Goal: Information Seeking & Learning: Learn about a topic

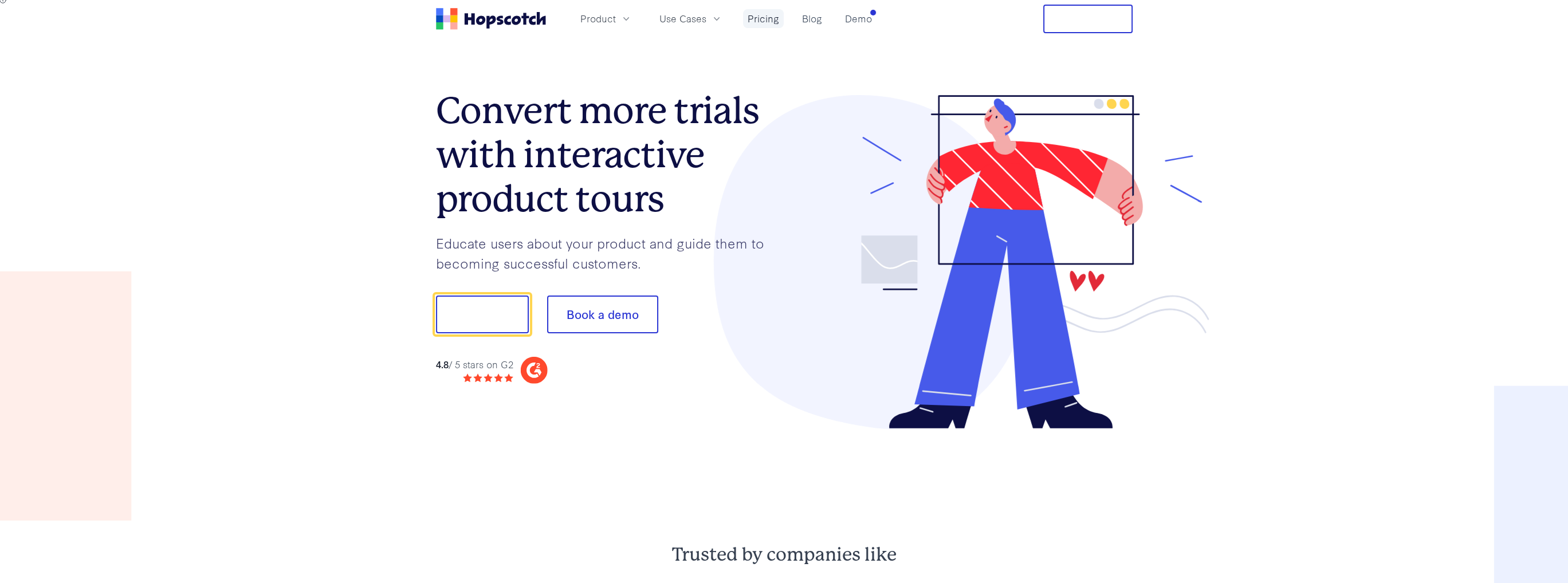
click at [762, 16] on link "Pricing" at bounding box center [763, 19] width 41 height 19
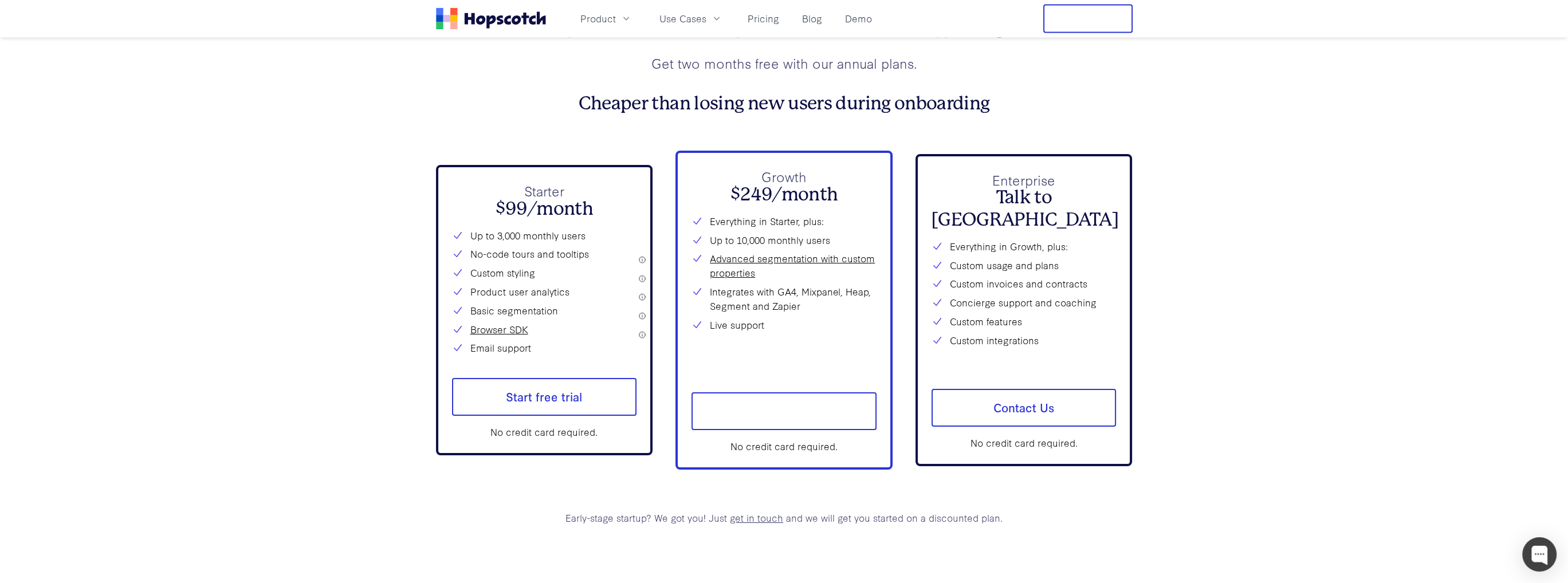
scroll to position [4211, 0]
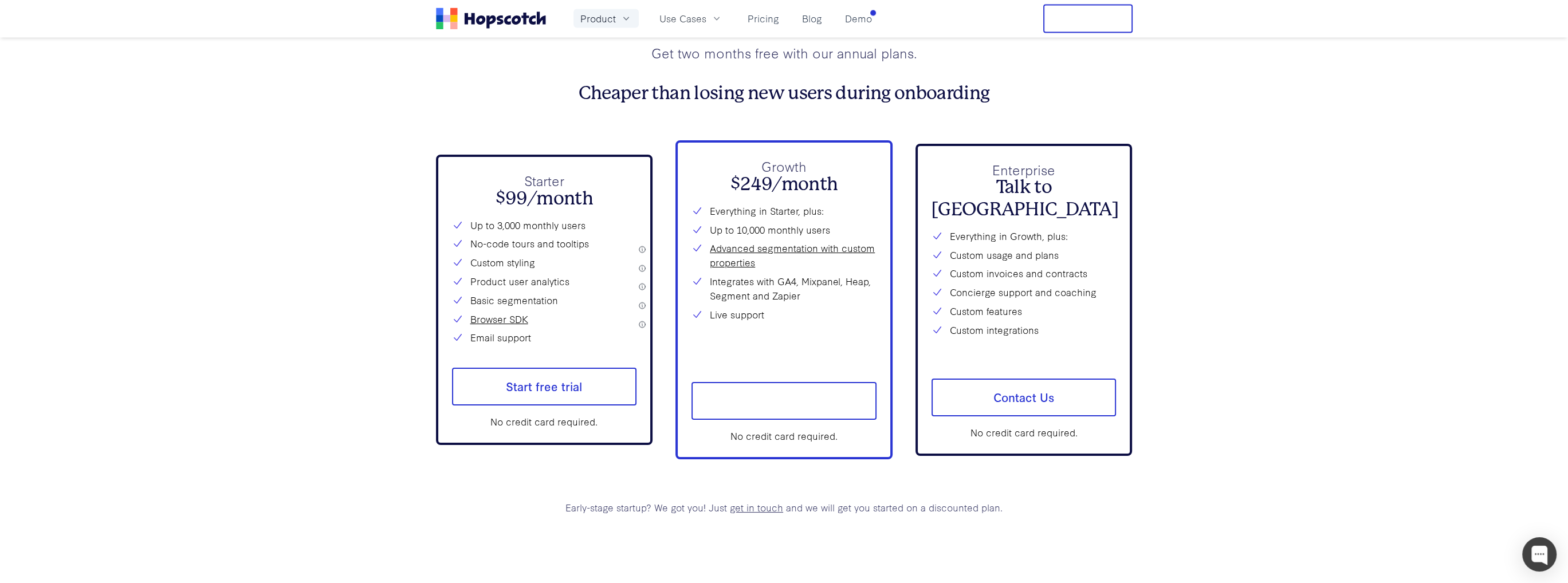
click at [583, 22] on span "Product" at bounding box center [598, 19] width 36 height 14
click at [700, 12] on span "Use Cases" at bounding box center [683, 19] width 47 height 14
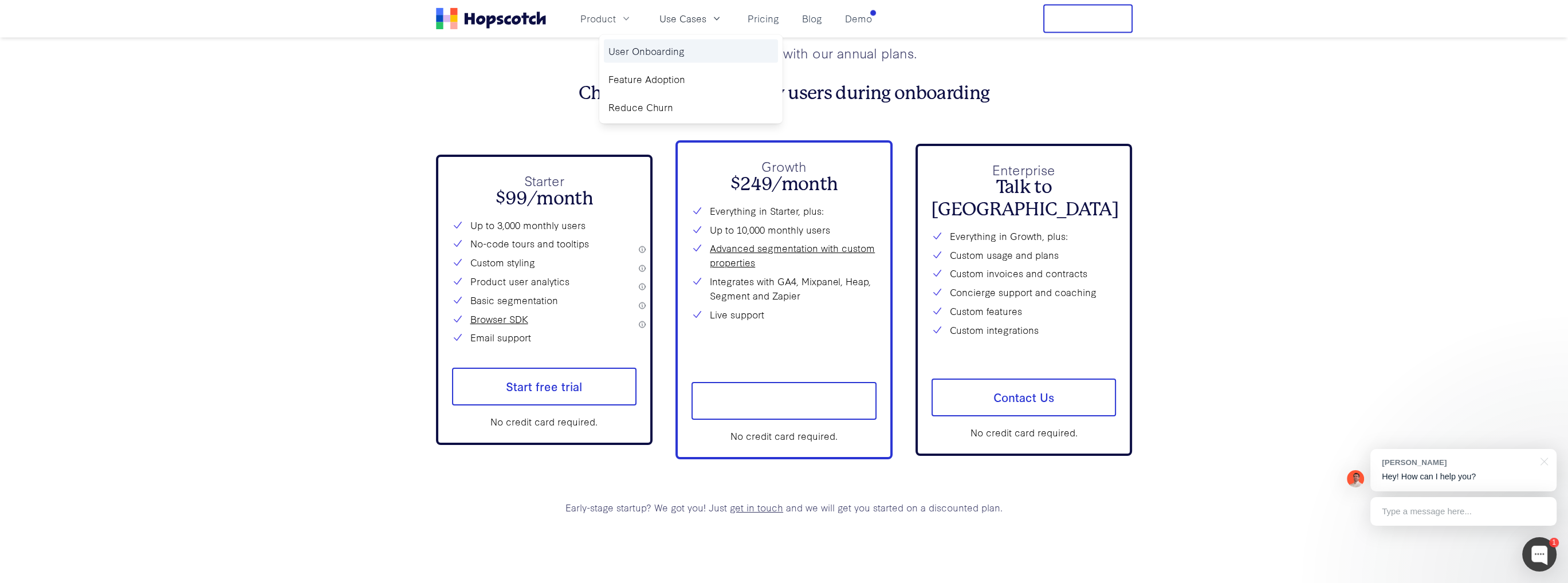
click at [662, 49] on link "User Onboarding" at bounding box center [690, 52] width 174 height 24
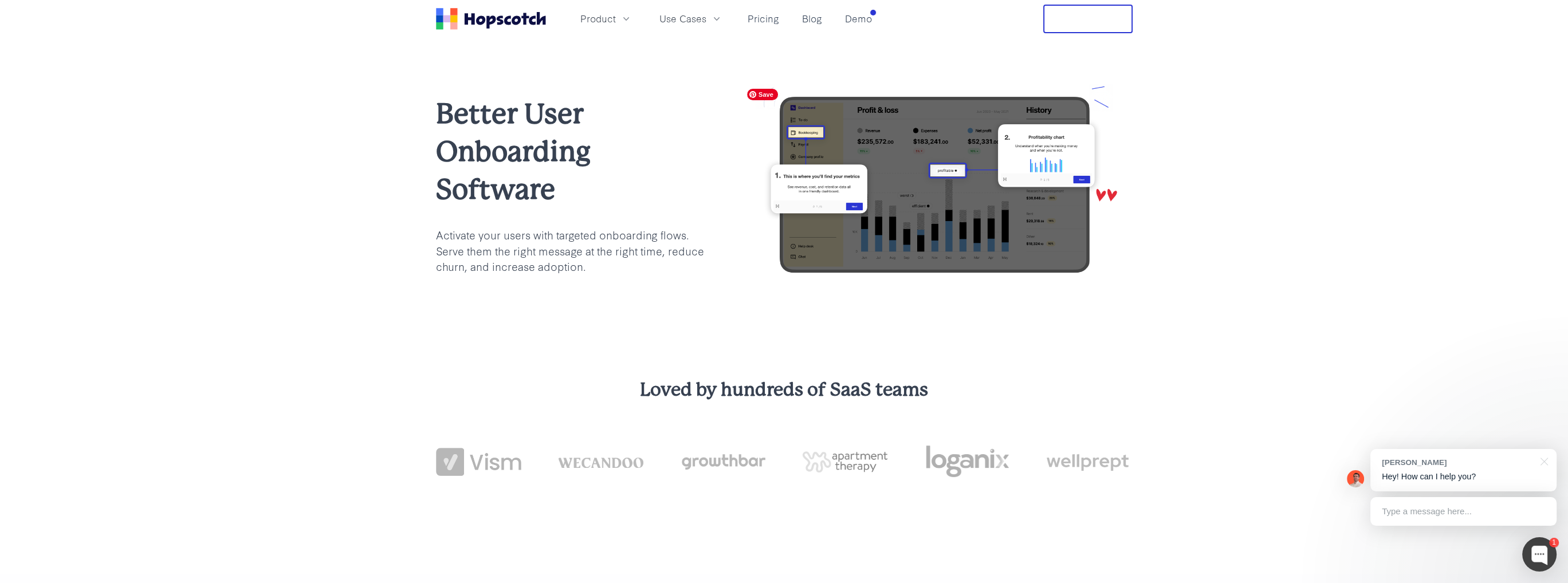
click at [1111, 185] on img at bounding box center [936, 185] width 391 height 203
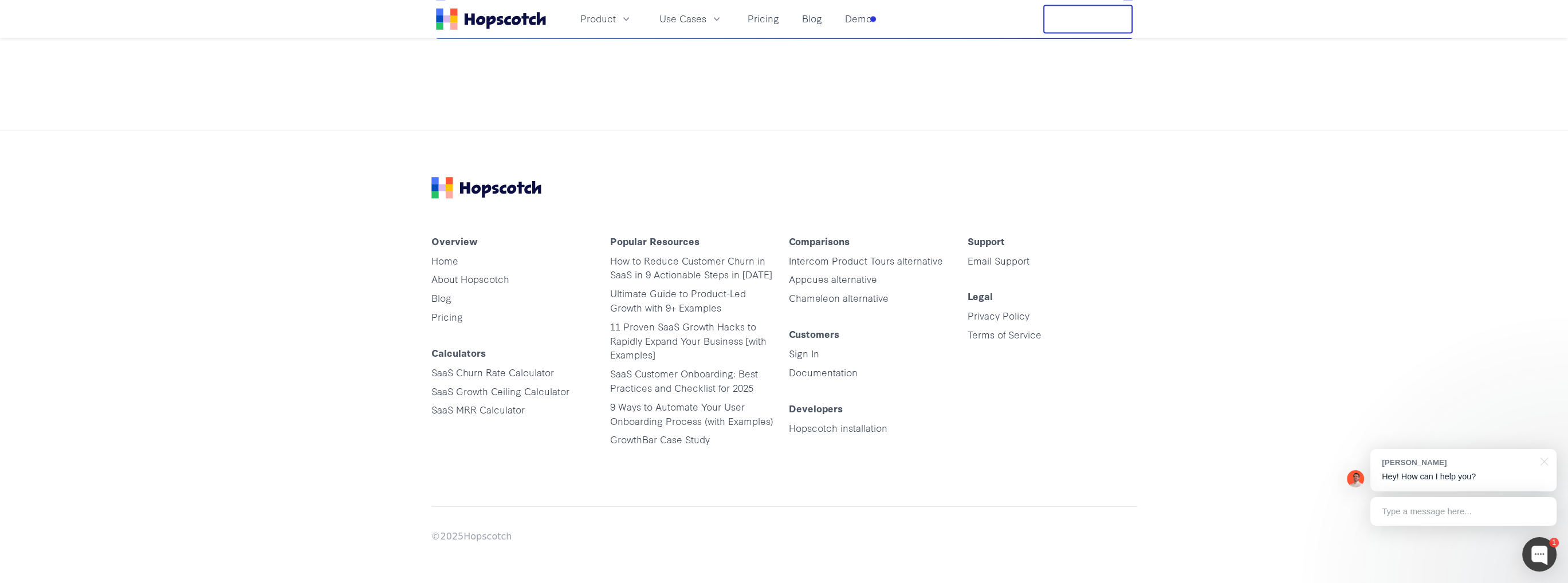
scroll to position [3055, 0]
click at [753, 18] on link "Pricing" at bounding box center [763, 19] width 41 height 19
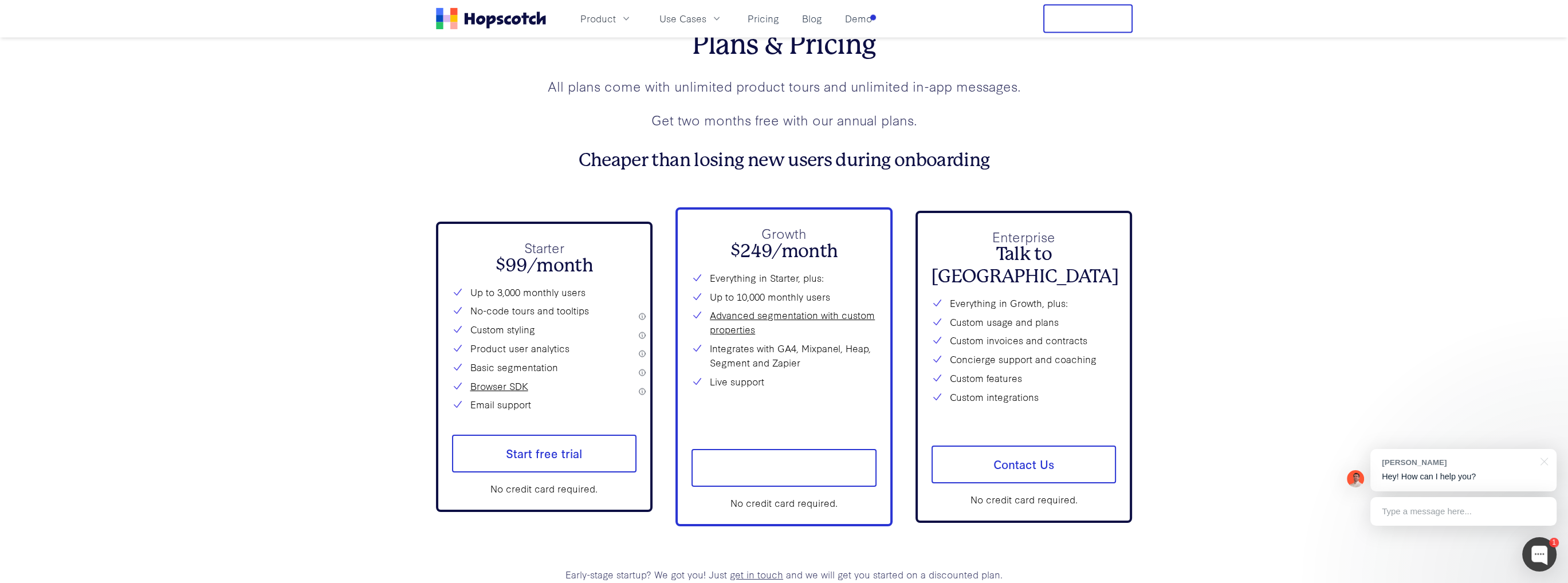
scroll to position [4258, 0]
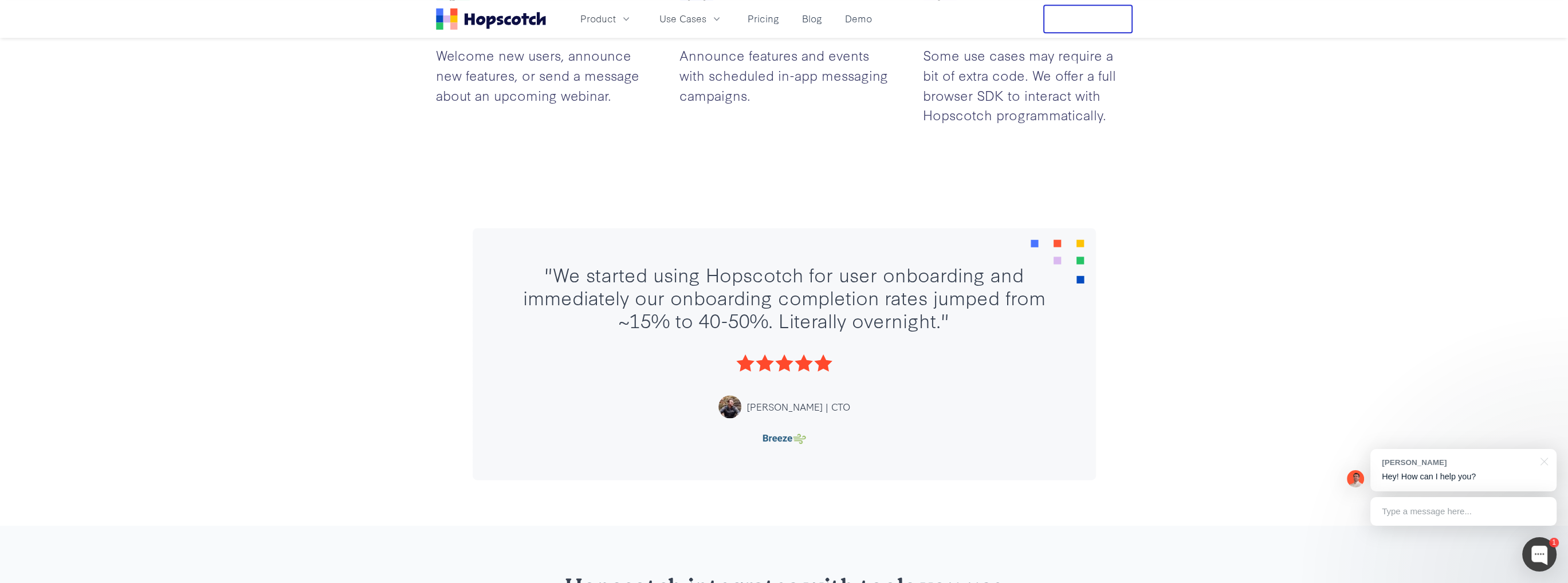
scroll to position [2712, 0]
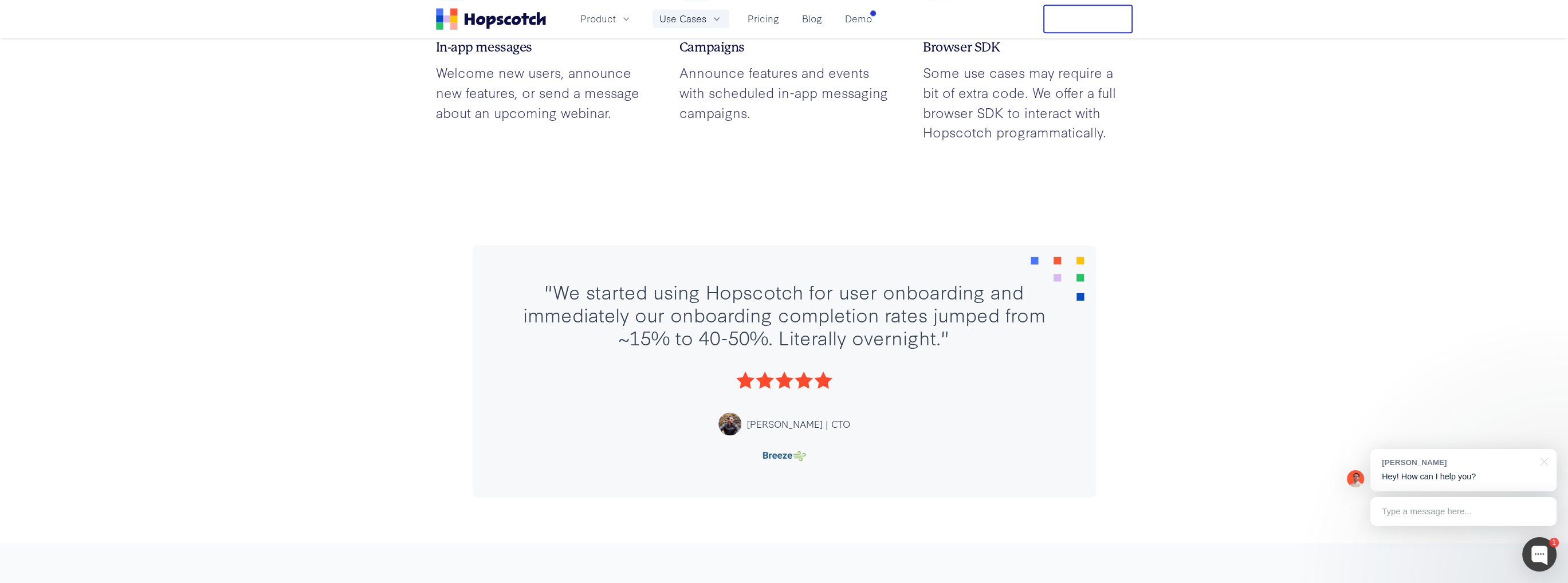
click at [695, 19] on span "Use Cases" at bounding box center [683, 19] width 47 height 14
